Goal: Check status: Check status

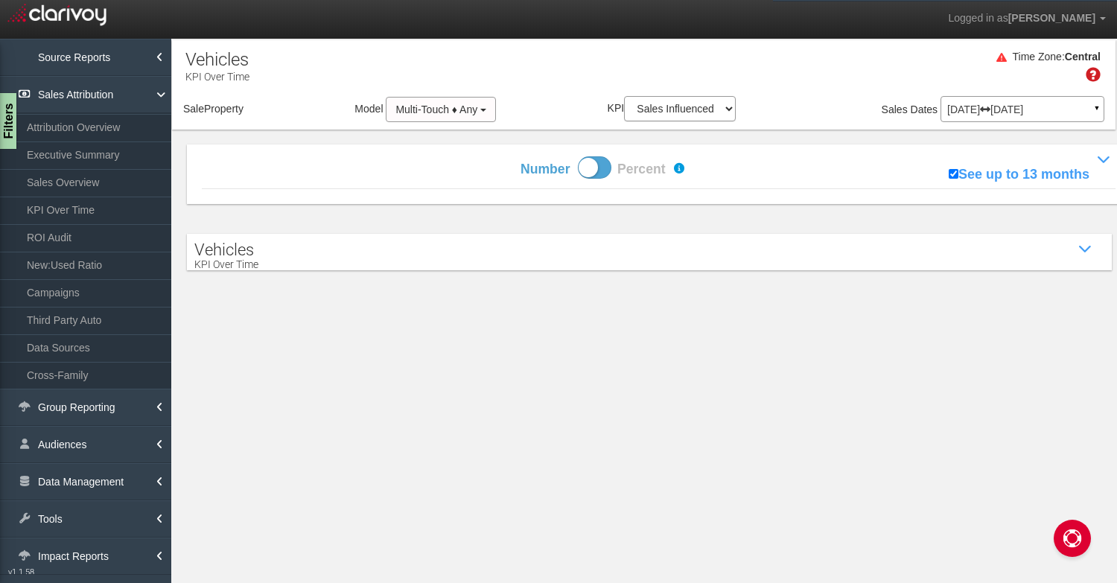
select select "object:1069"
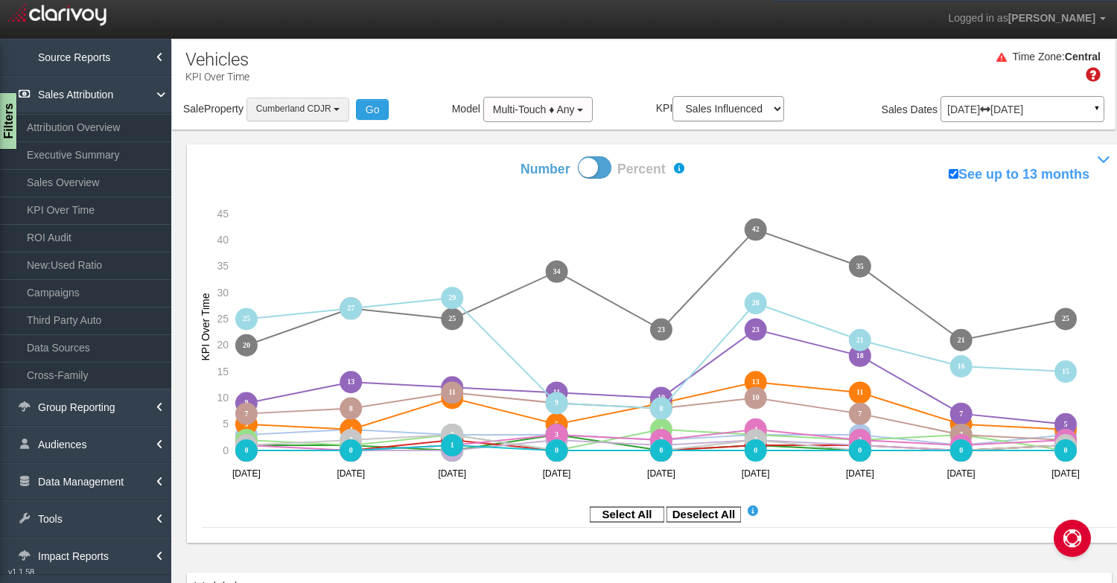
click at [320, 102] on button "Cumberland CDJR" at bounding box center [297, 109] width 103 height 23
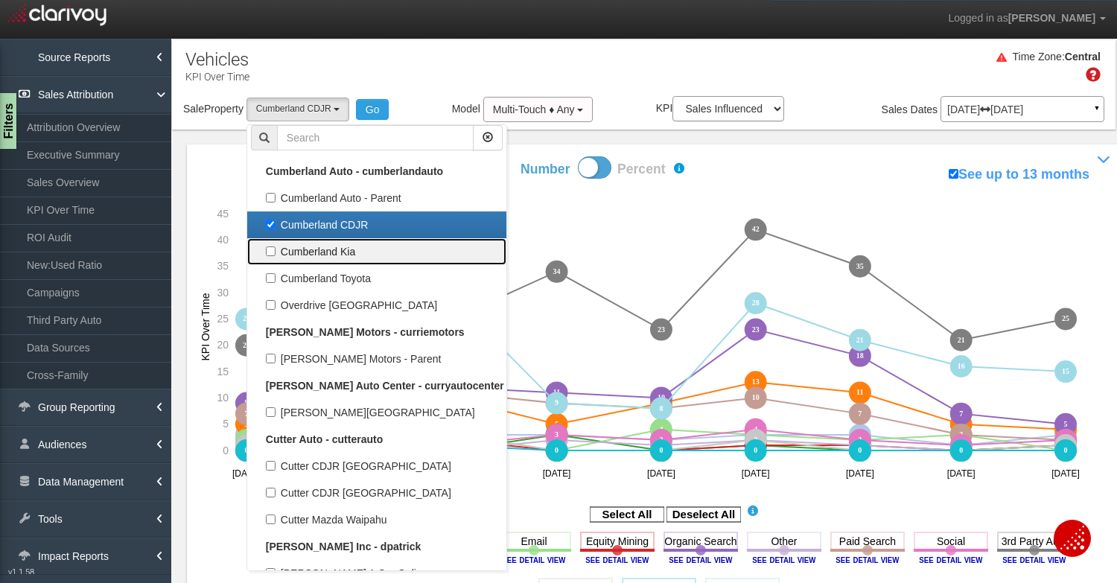
click at [319, 238] on link "Cumberland Kia" at bounding box center [376, 251] width 259 height 27
click at [306, 220] on label "Cumberland CDJR" at bounding box center [377, 224] width 252 height 19
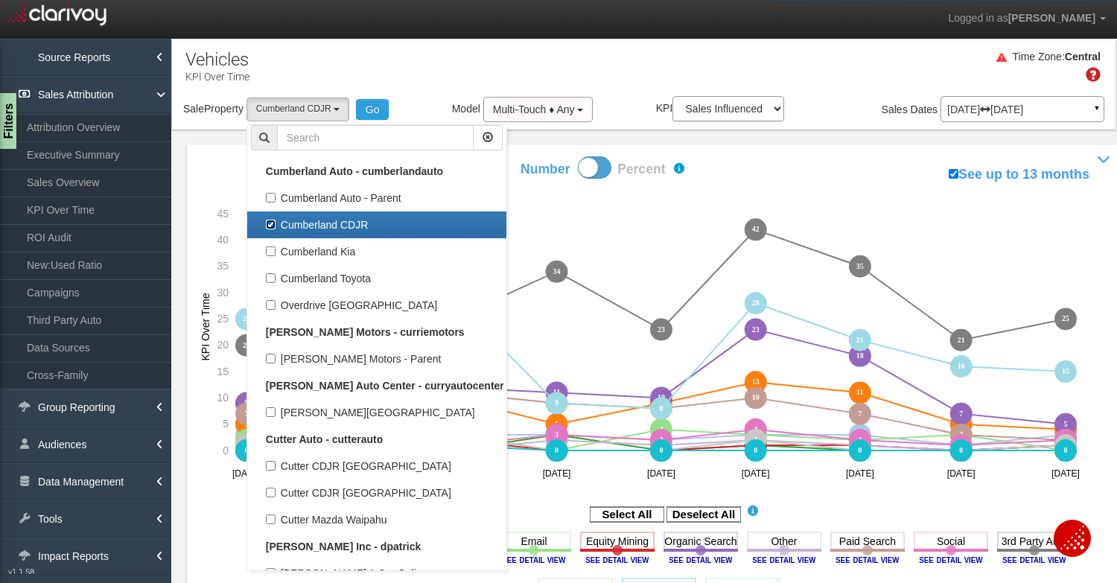
click at [275, 220] on input "Cumberland CDJR" at bounding box center [271, 225] width 10 height 10
checkbox input "false"
select select
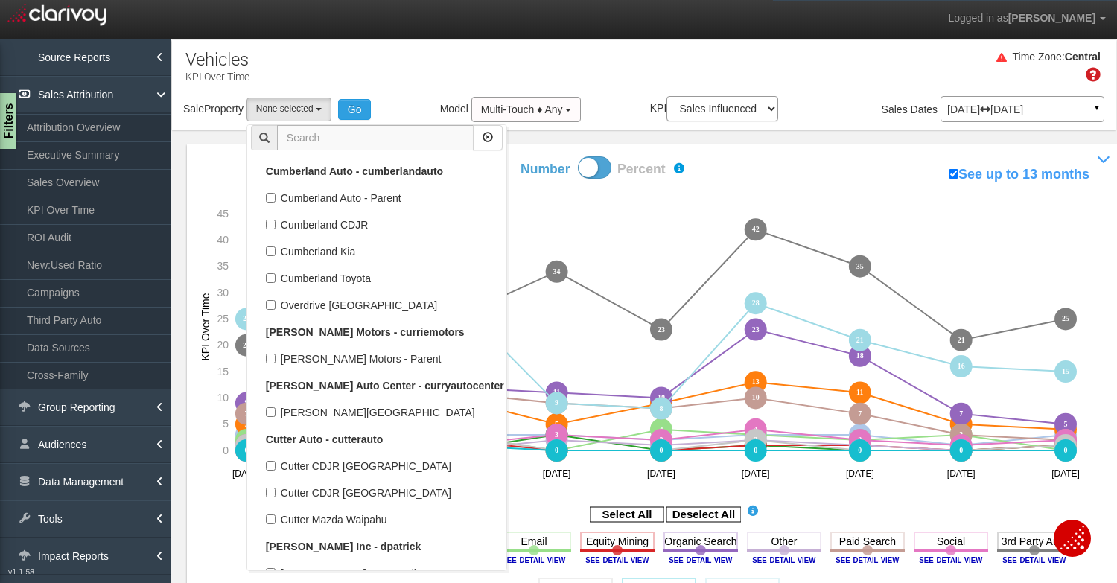
click at [307, 132] on input "text" at bounding box center [375, 137] width 197 height 25
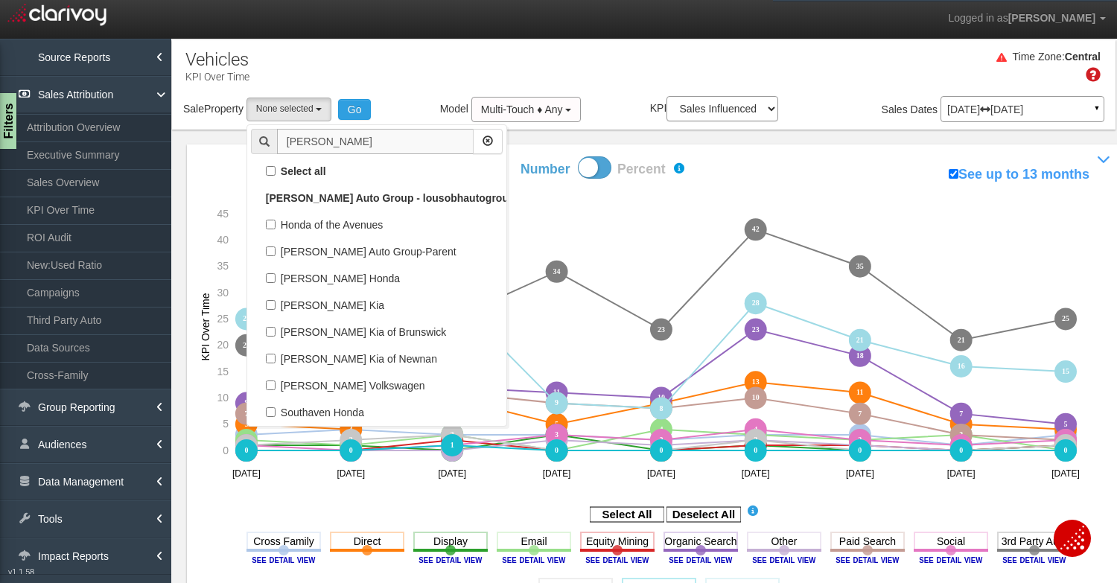
scroll to position [0, 0]
type input "[PERSON_NAME]"
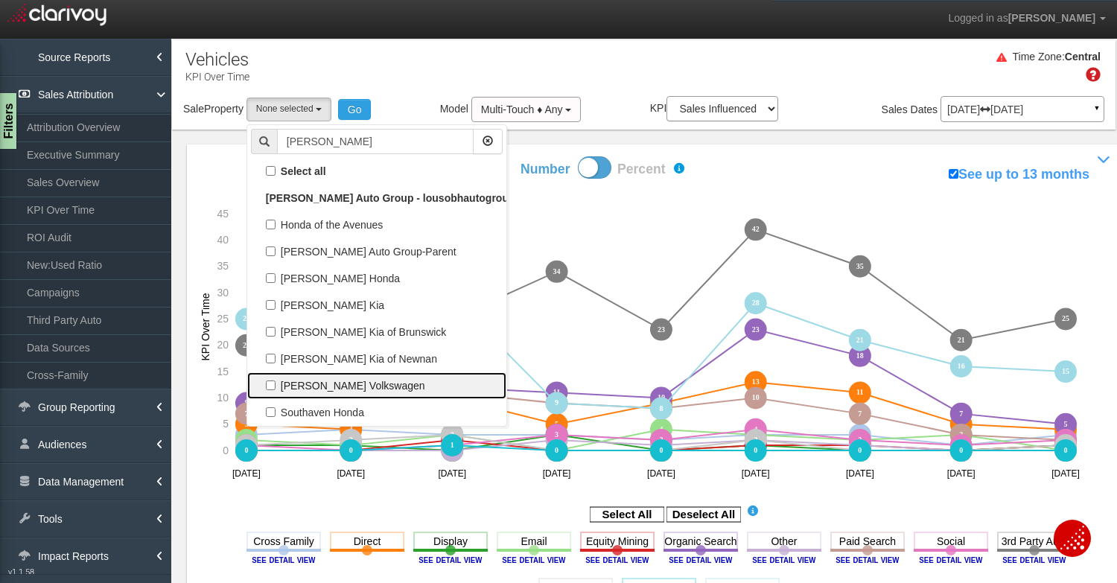
click at [327, 389] on label "[PERSON_NAME] Volkswagen" at bounding box center [377, 385] width 252 height 19
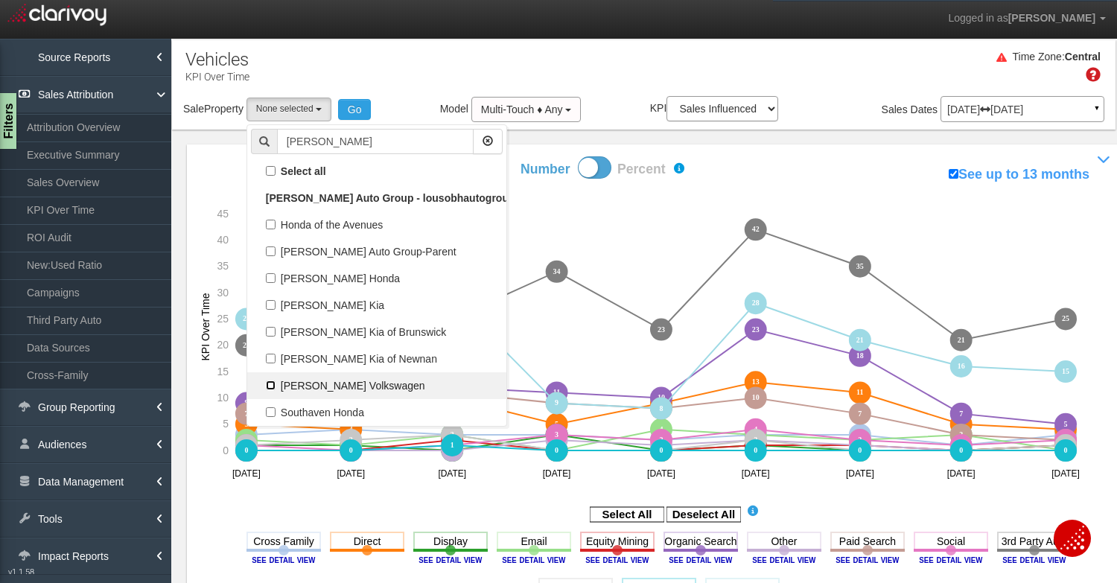
click at [275, 389] on input "[PERSON_NAME] Volkswagen" at bounding box center [271, 385] width 10 height 10
checkbox input "true"
select select "object:1847"
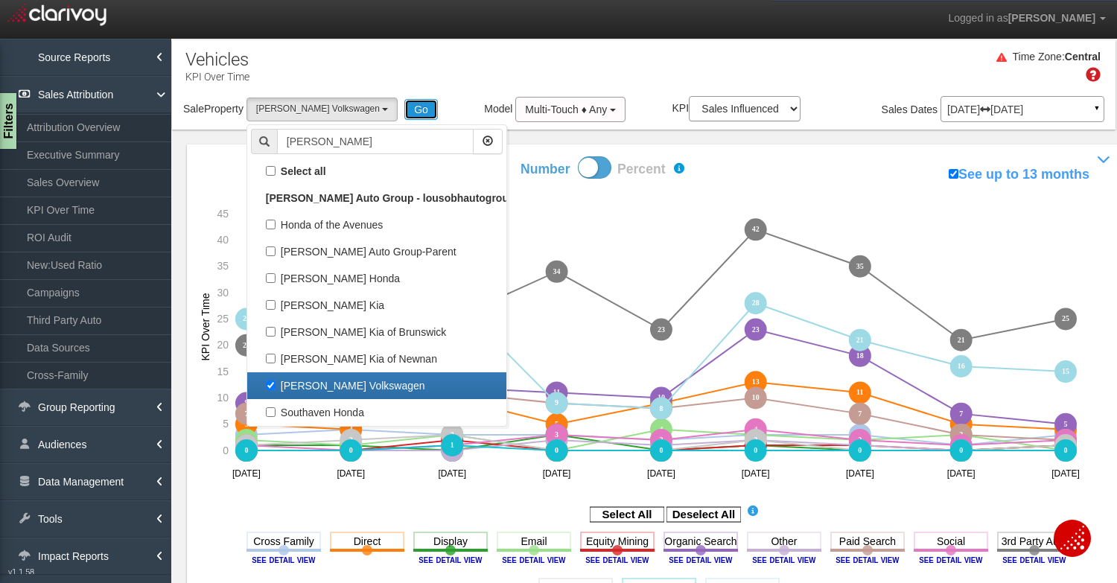
click at [404, 110] on button "Go" at bounding box center [420, 109] width 33 height 21
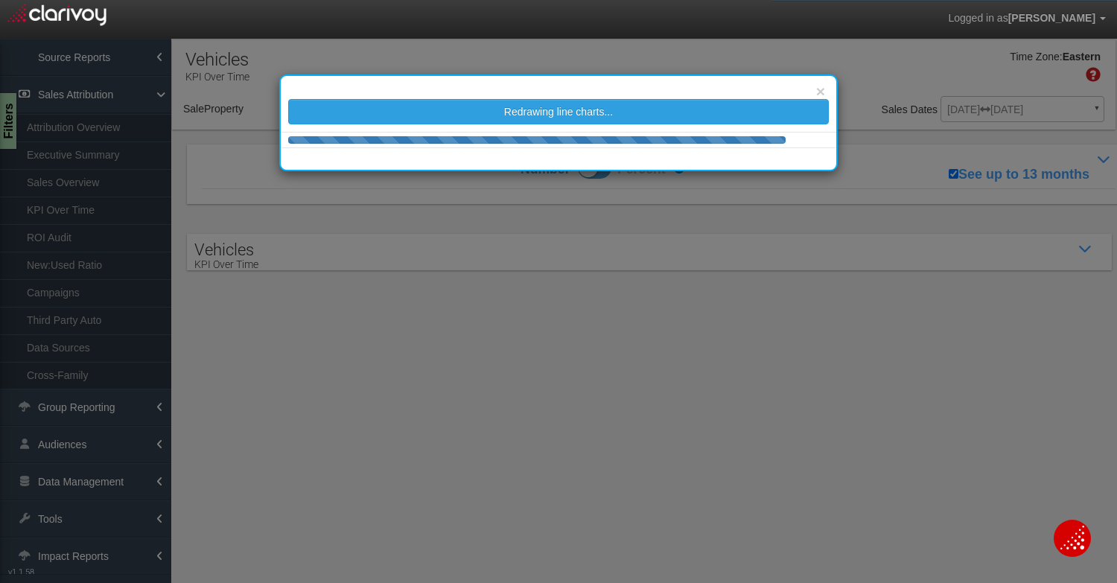
select select "object:4511"
